Goal: Task Accomplishment & Management: Use online tool/utility

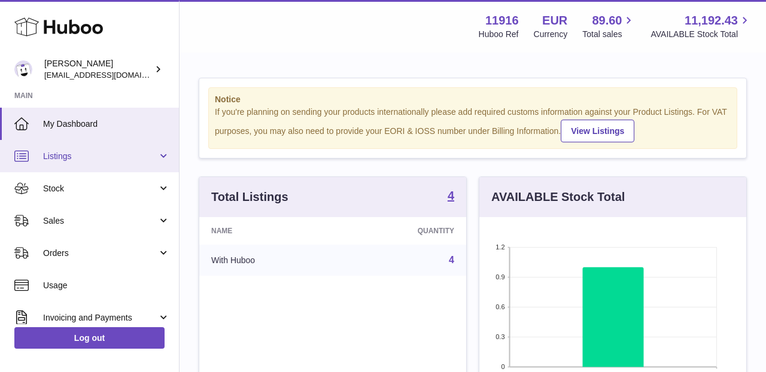
scroll to position [187, 267]
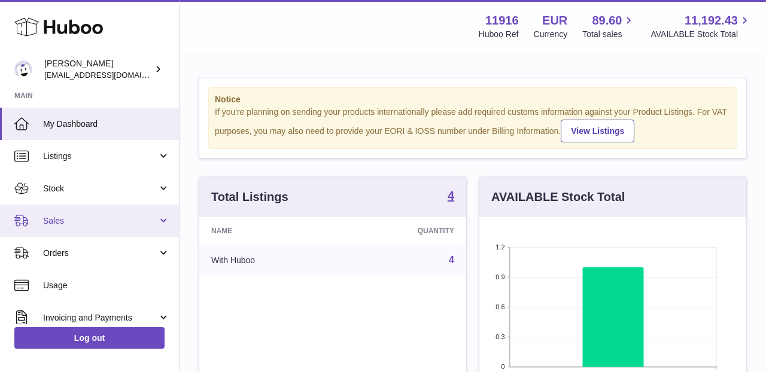
click at [78, 215] on span "Sales" at bounding box center [100, 220] width 114 height 11
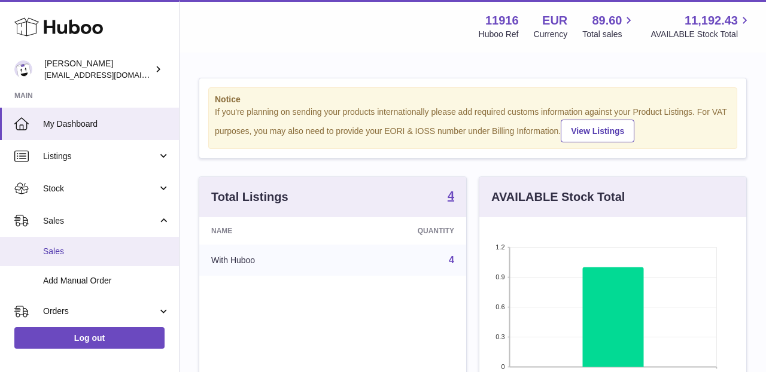
click at [71, 246] on span "Sales" at bounding box center [106, 251] width 127 height 11
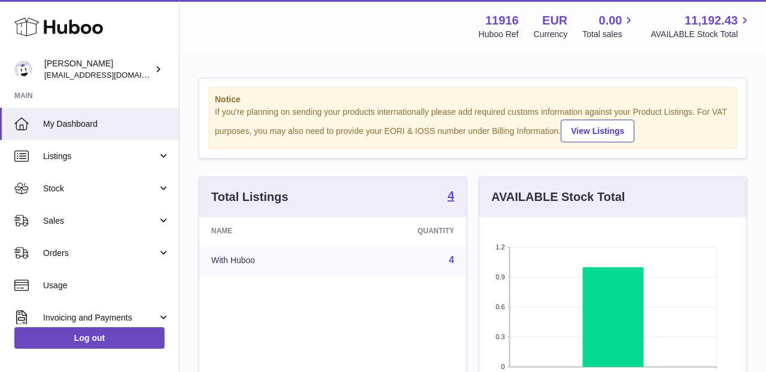
scroll to position [187, 267]
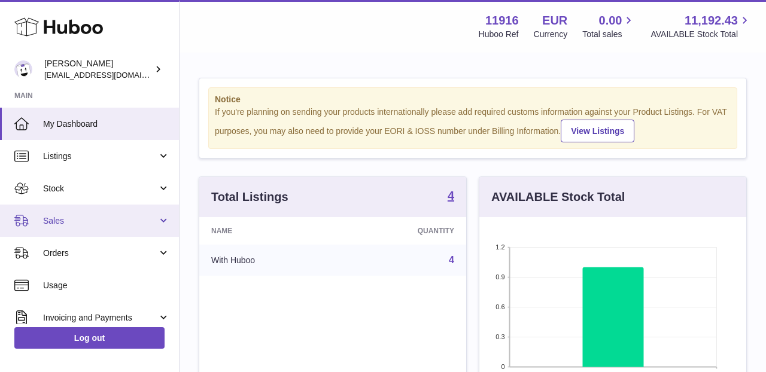
click at [153, 218] on span "Sales" at bounding box center [100, 220] width 114 height 11
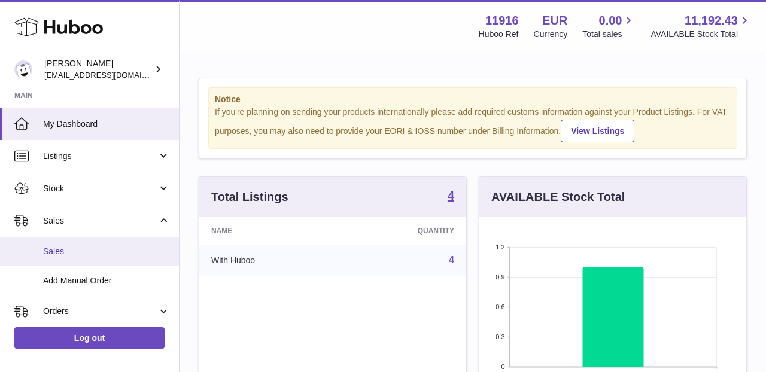
click at [129, 243] on link "Sales" at bounding box center [89, 251] width 179 height 29
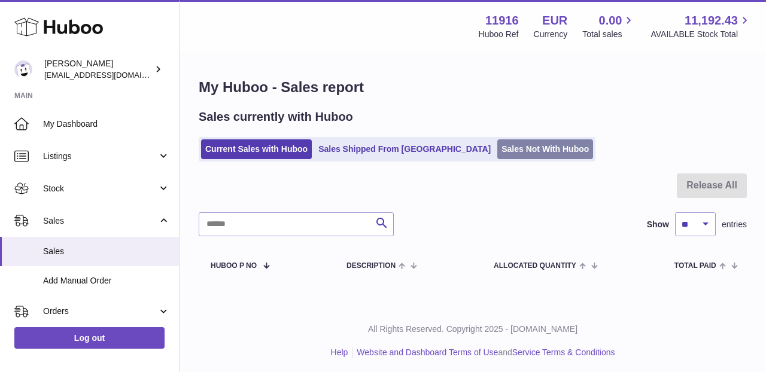
click at [497, 148] on link "Sales Not With Huboo" at bounding box center [545, 149] width 96 height 20
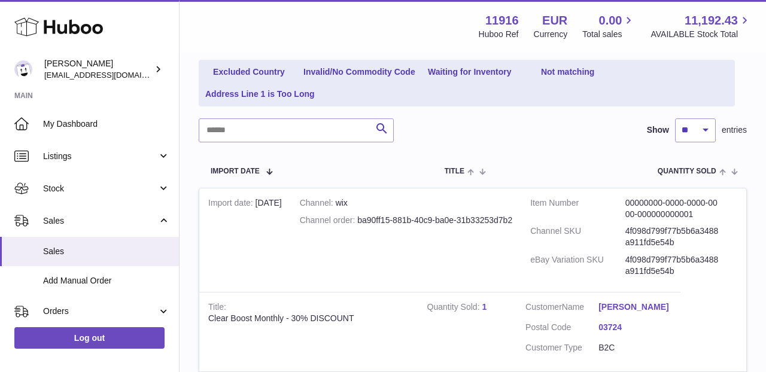
scroll to position [227, 0]
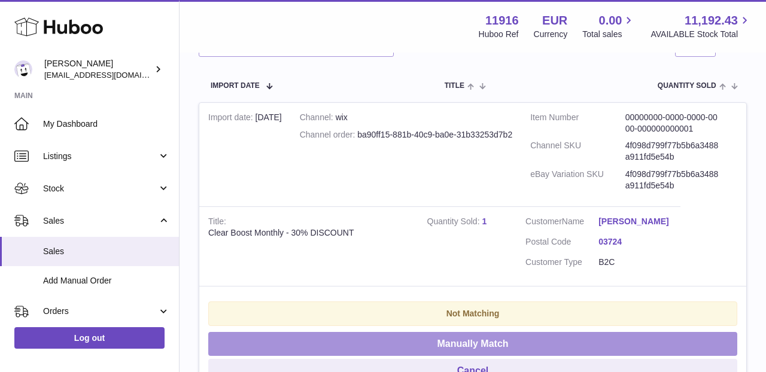
click at [479, 344] on button "Manually Match" at bounding box center [472, 344] width 529 height 25
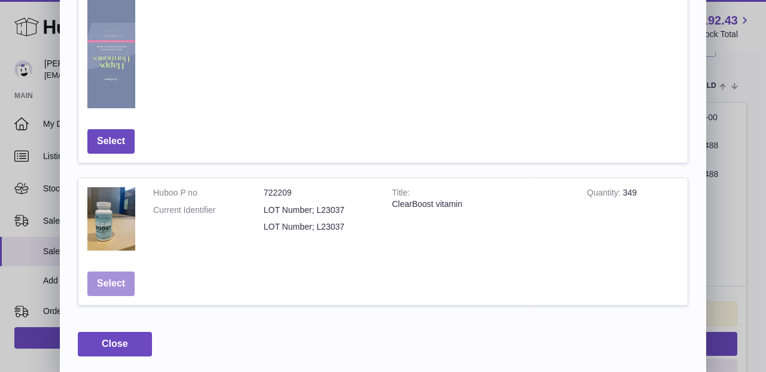
scroll to position [737, 0]
click at [116, 273] on button "Select" at bounding box center [110, 284] width 47 height 25
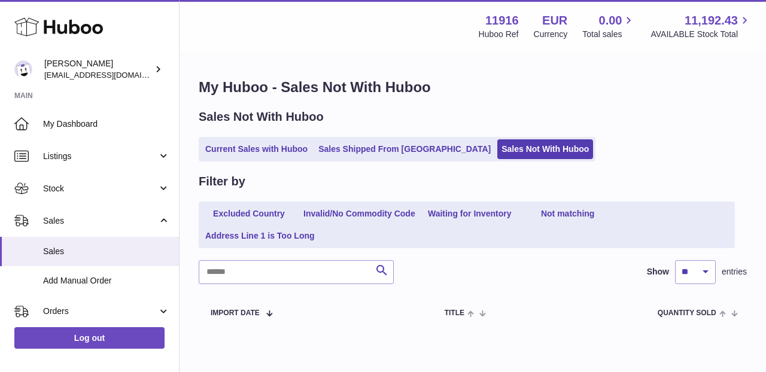
scroll to position [0, 0]
